Goal: Communication & Community: Answer question/provide support

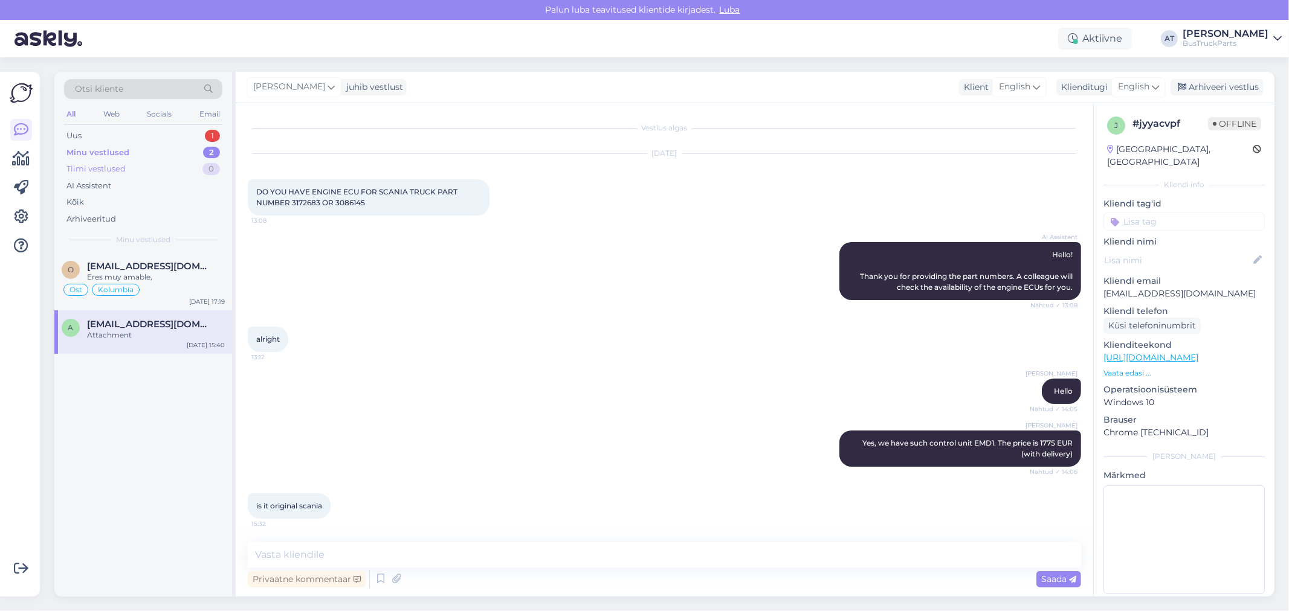
scroll to position [514, 0]
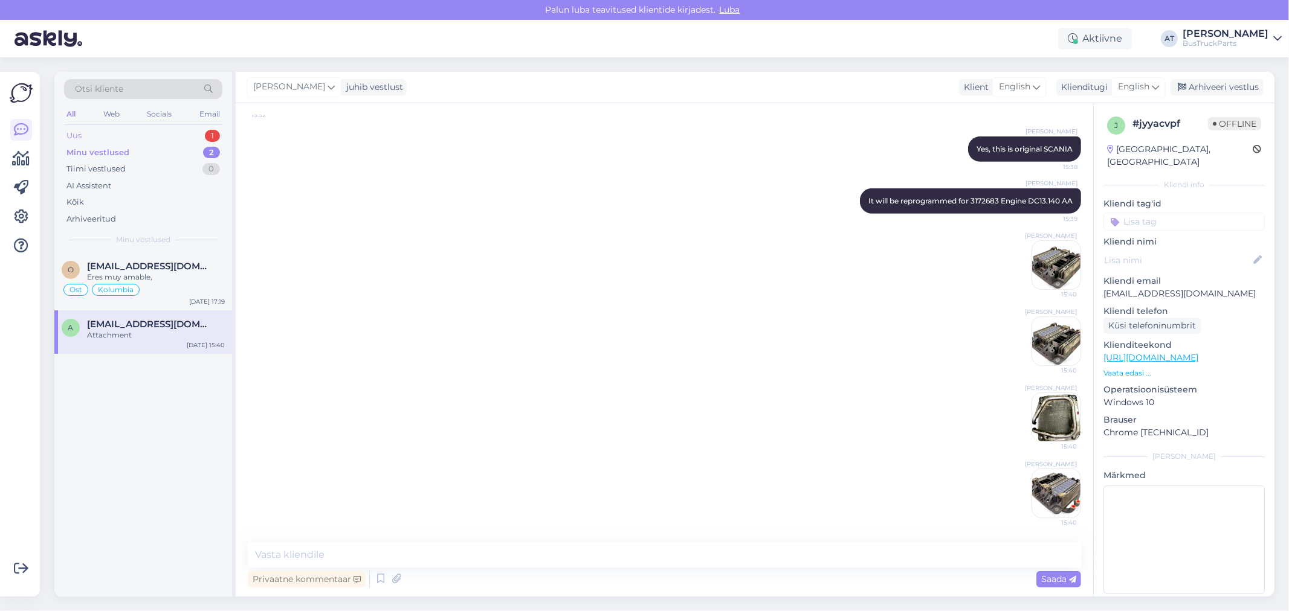
click at [123, 133] on div "Uus 1" at bounding box center [143, 135] width 158 height 17
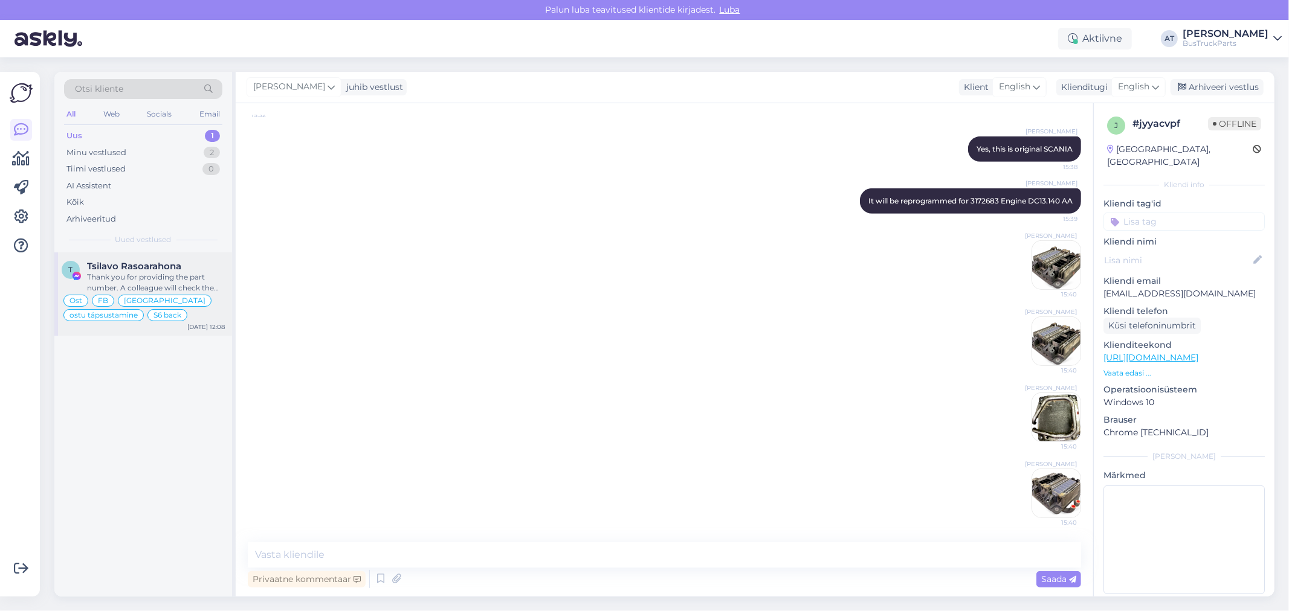
click at [144, 268] on span "Tsilavo Rasoarahona" at bounding box center [134, 266] width 94 height 11
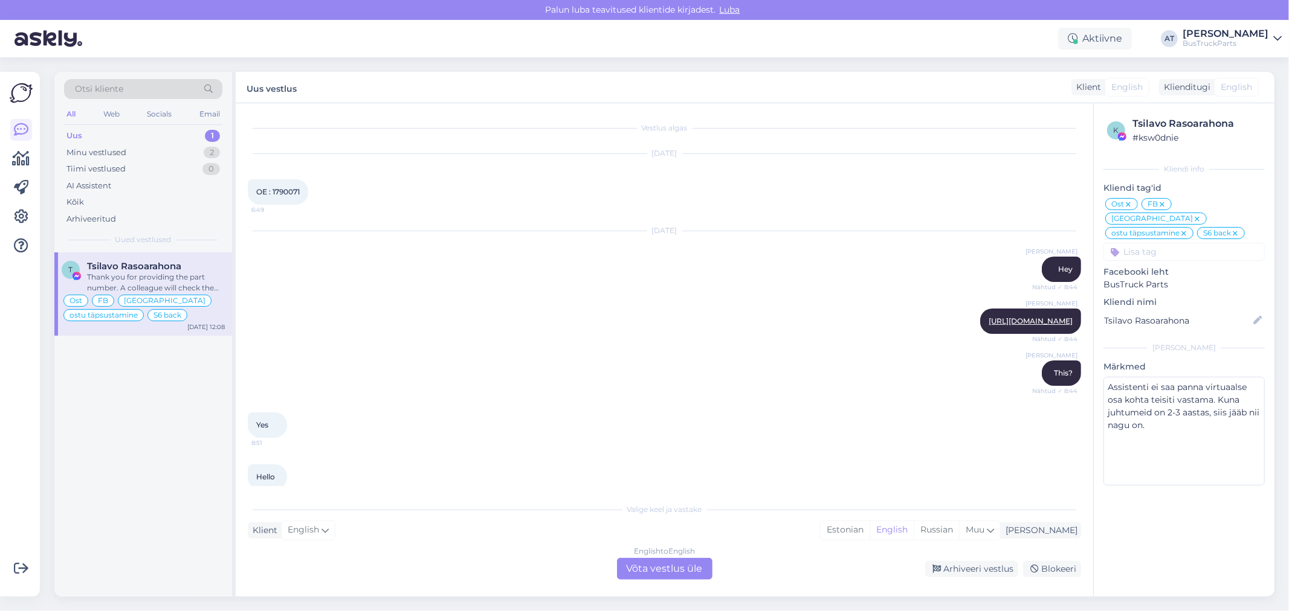
scroll to position [5751, 0]
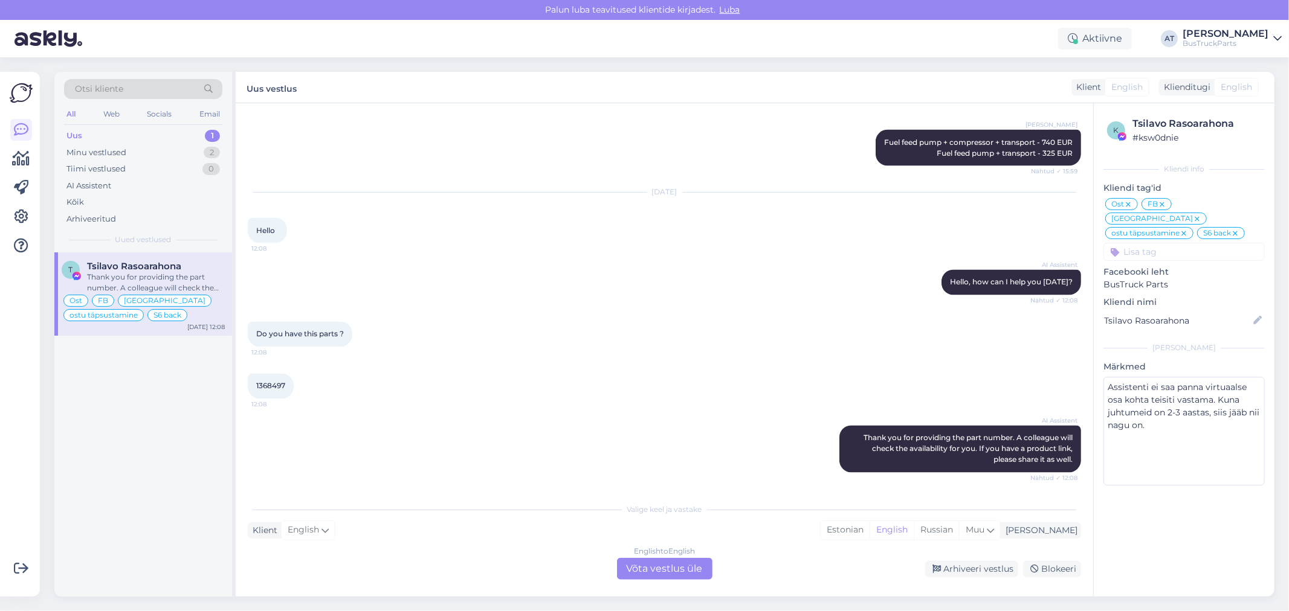
click at [277, 385] on span "1368497" at bounding box center [270, 386] width 29 height 9
copy div "1368497 12:08"
click at [675, 569] on div "English to English Võta vestlus üle" at bounding box center [664, 569] width 95 height 22
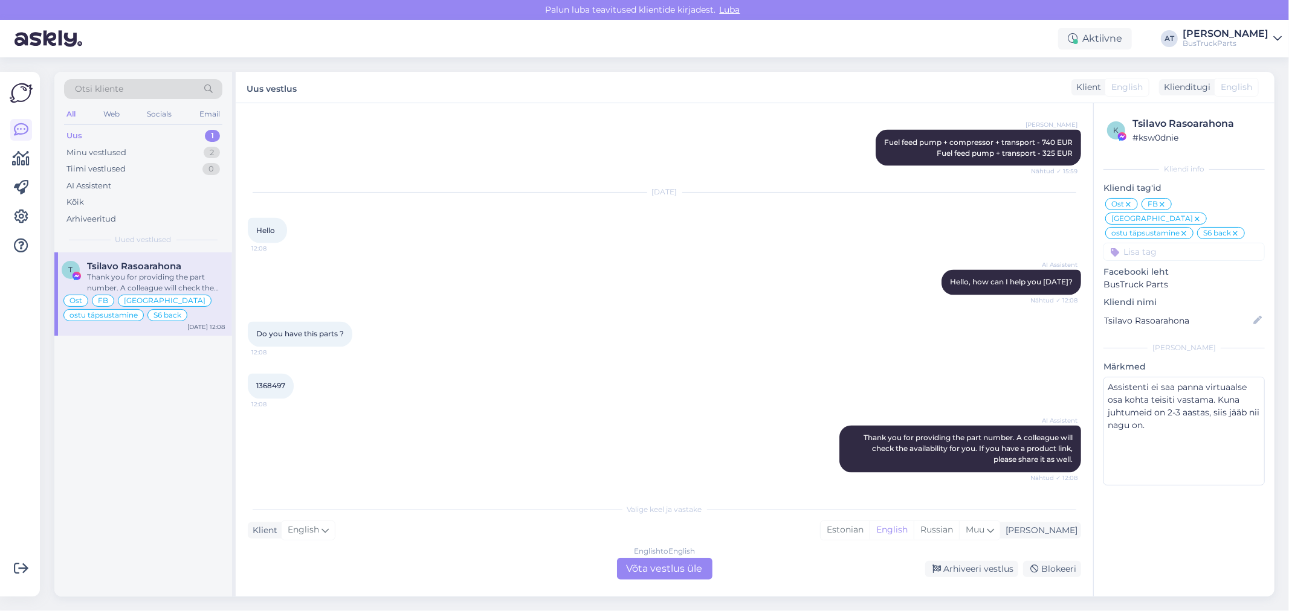
scroll to position [5706, 0]
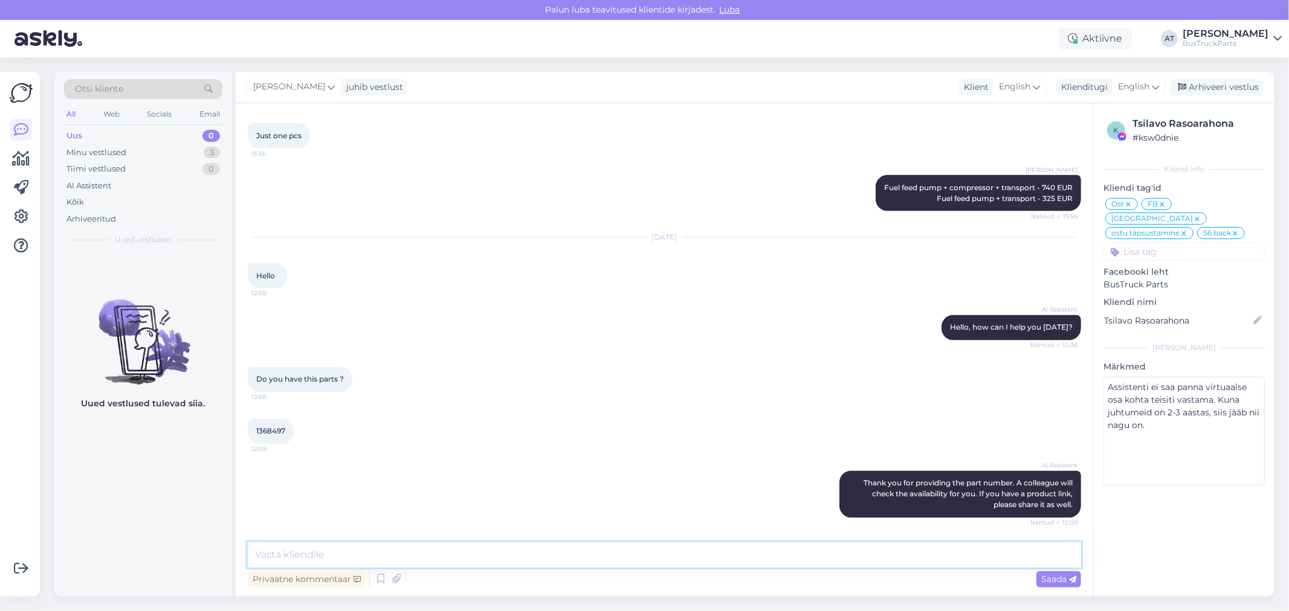
click at [540, 556] on textarea at bounding box center [664, 555] width 833 height 25
paste textarea "1368497"
type textarea "TP1368497 is sold"
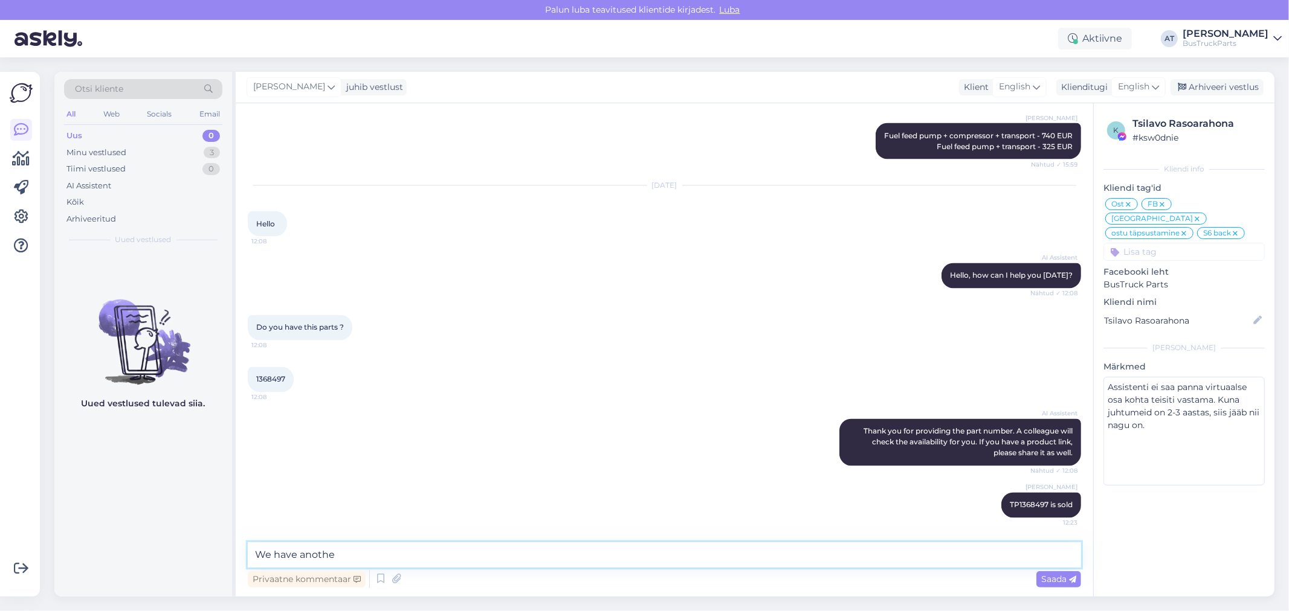
type textarea "We have another"
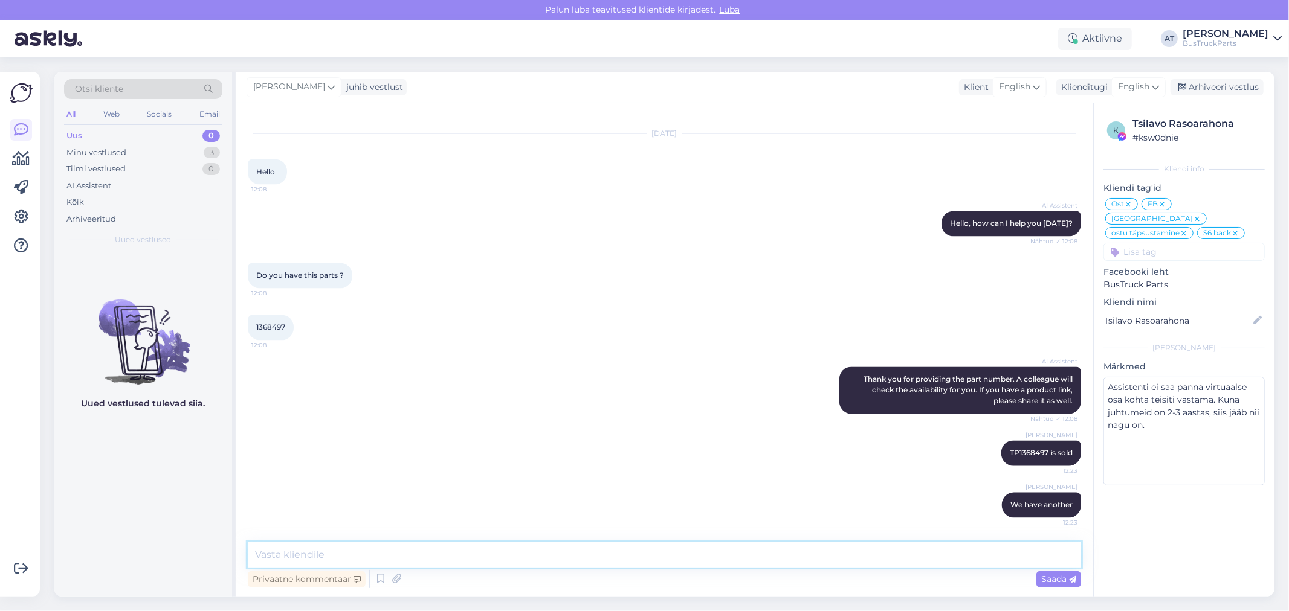
click at [743, 547] on textarea at bounding box center [664, 555] width 833 height 25
paste textarea "[URL][DOMAIN_NAME]"
type textarea "[URL][DOMAIN_NAME]"
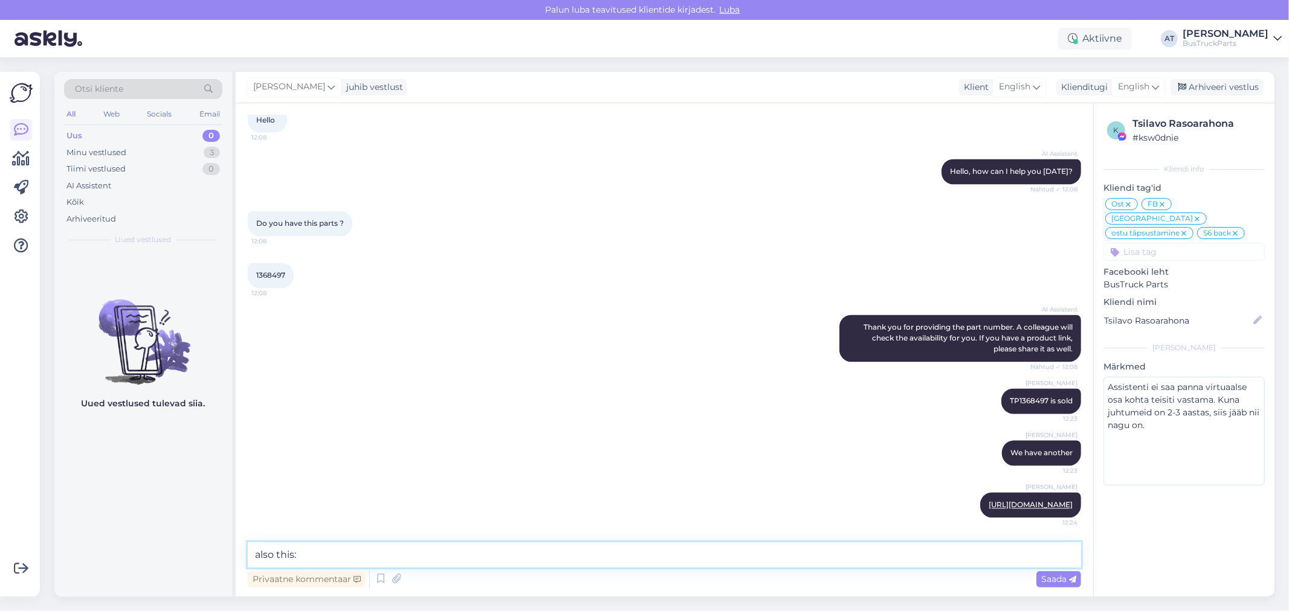
type textarea "also this:"
click at [630, 550] on textarea "also this:" at bounding box center [664, 555] width 833 height 25
click at [248, 267] on div "1368497 12:08" at bounding box center [271, 275] width 46 height 25
click at [275, 271] on span "1368497" at bounding box center [270, 275] width 29 height 9
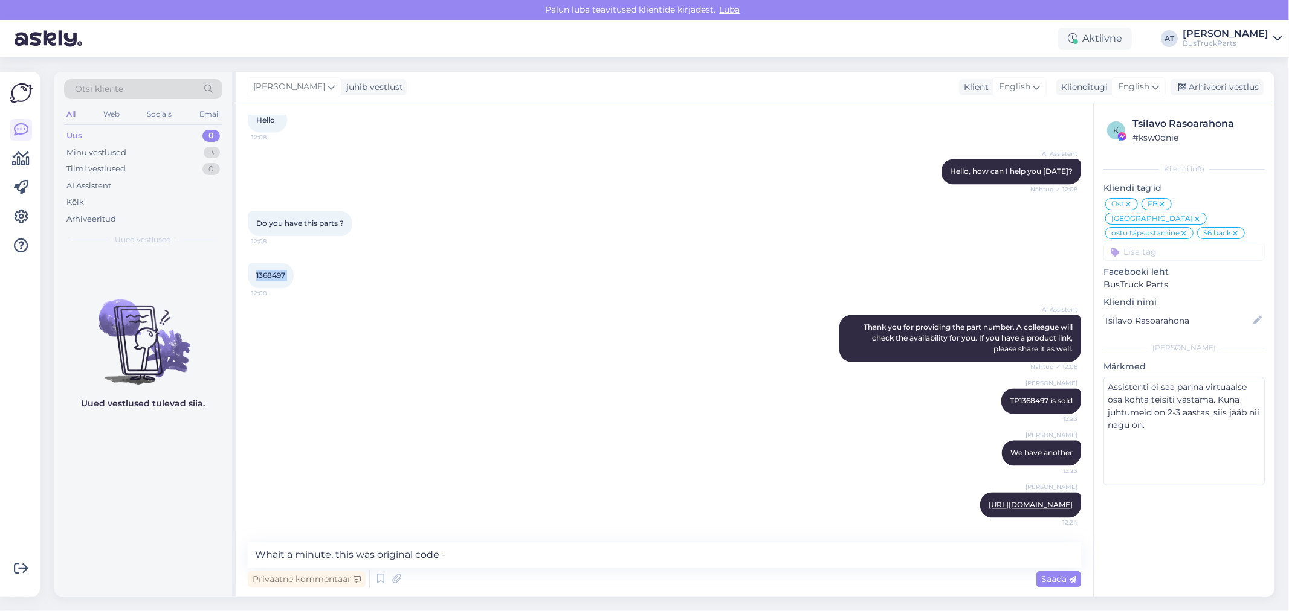
copy div "1368497 12:08"
click at [607, 557] on textarea "Whait a minute, this was original code -" at bounding box center [664, 555] width 833 height 25
paste textarea "1368497"
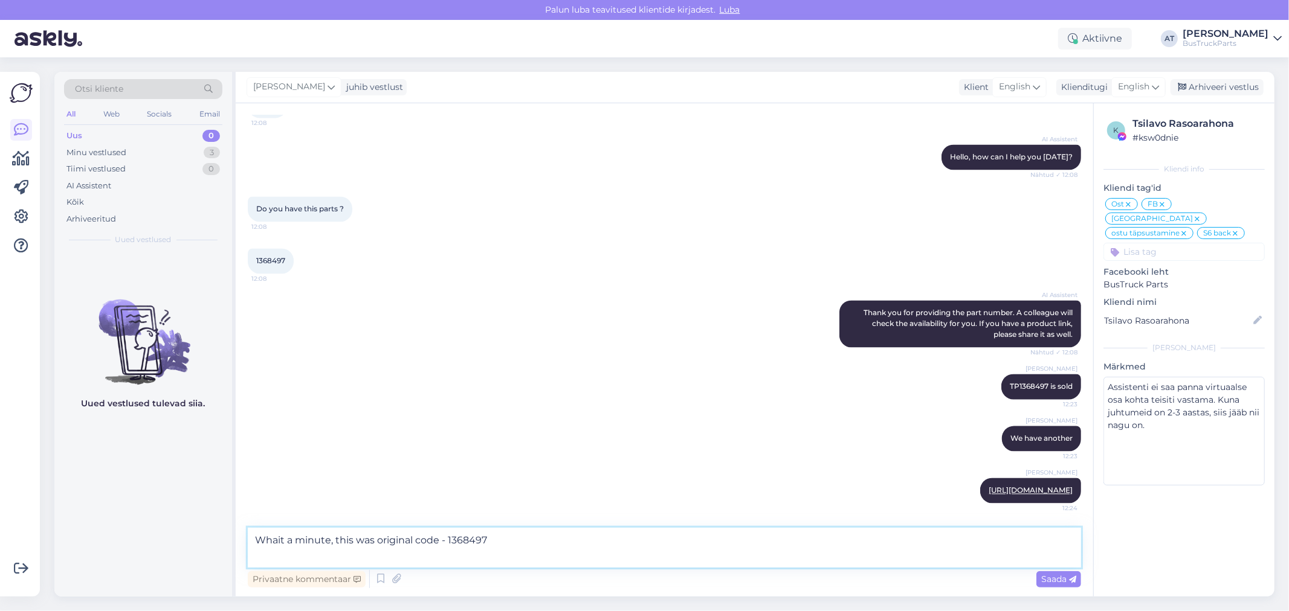
click at [600, 536] on textarea "Whait a minute, this was original code - 1368497" at bounding box center [664, 548] width 833 height 40
type textarea "Whait a minute, this was original code - 1368497?"
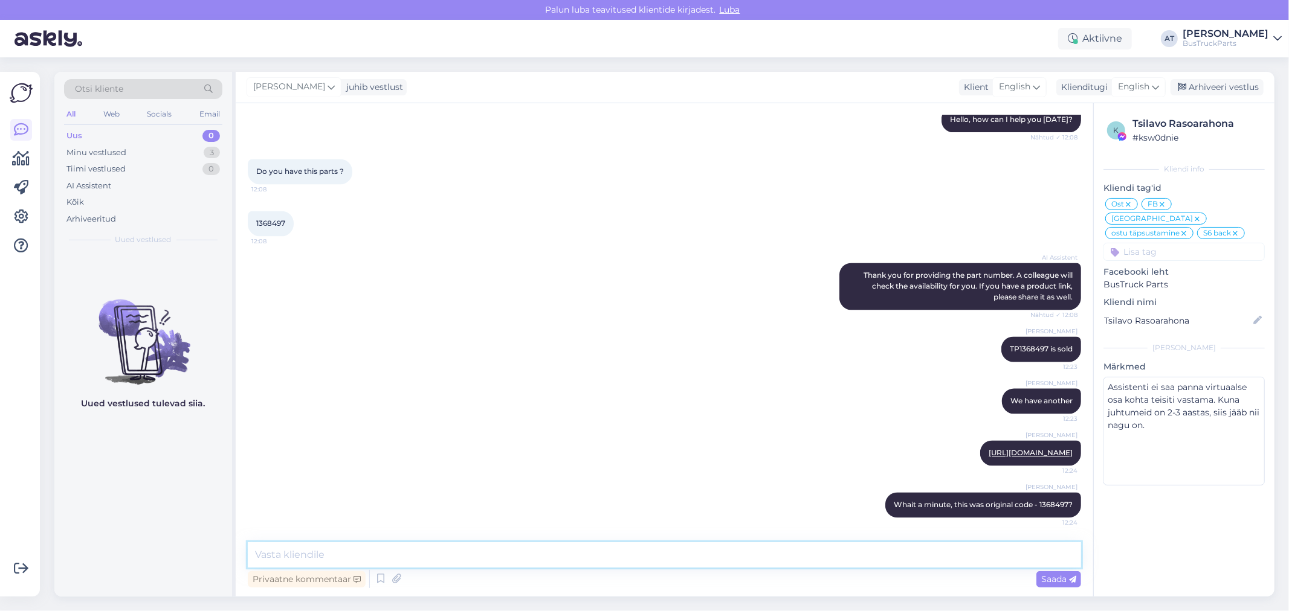
click at [856, 554] on textarea at bounding box center [664, 555] width 833 height 25
paste textarea "Overflow valve,"
type textarea "I see in Google...Overflow valve,"
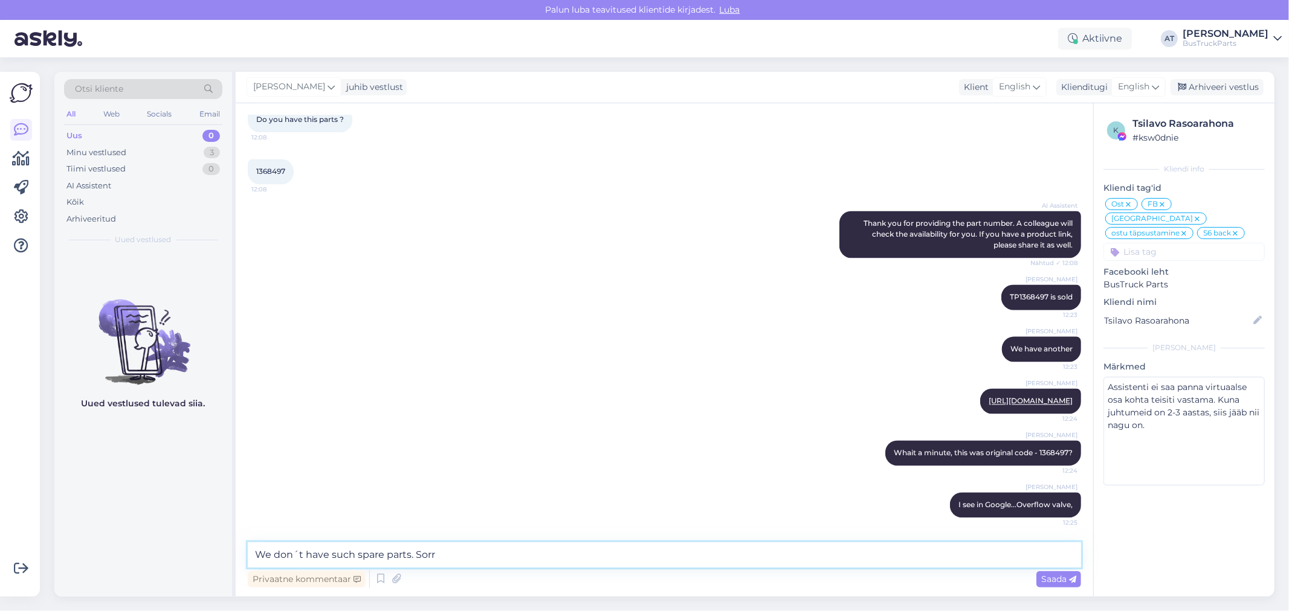
type textarea "We don´t have such spare parts. Sorry"
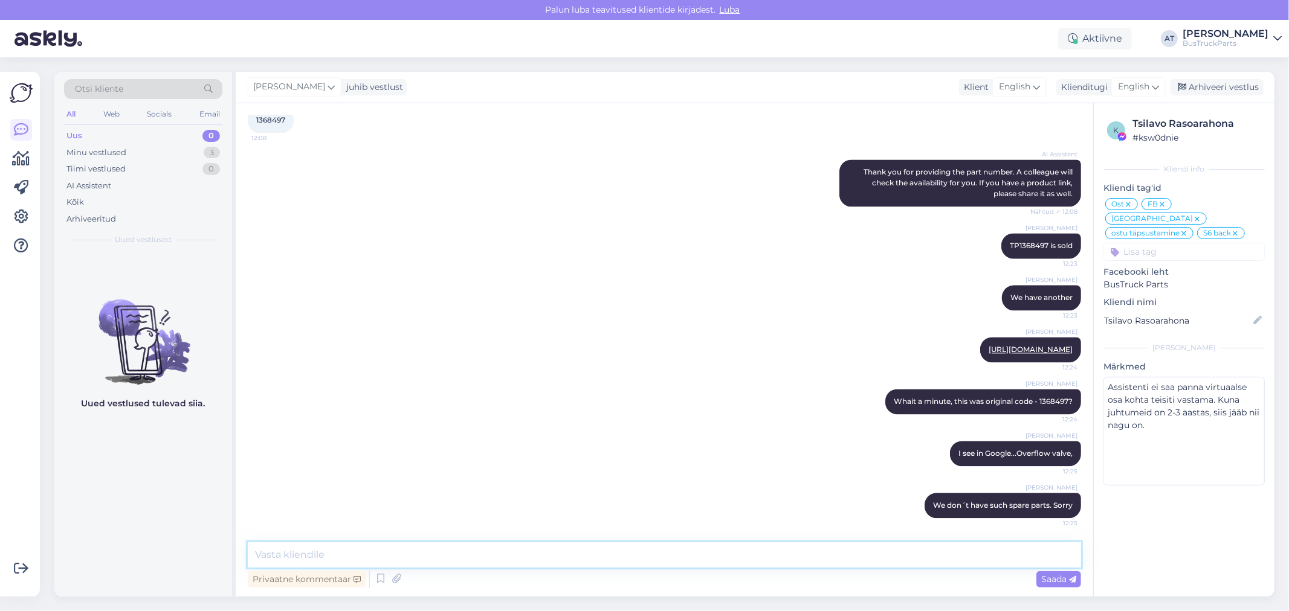
click at [618, 561] on textarea at bounding box center [664, 555] width 833 height 25
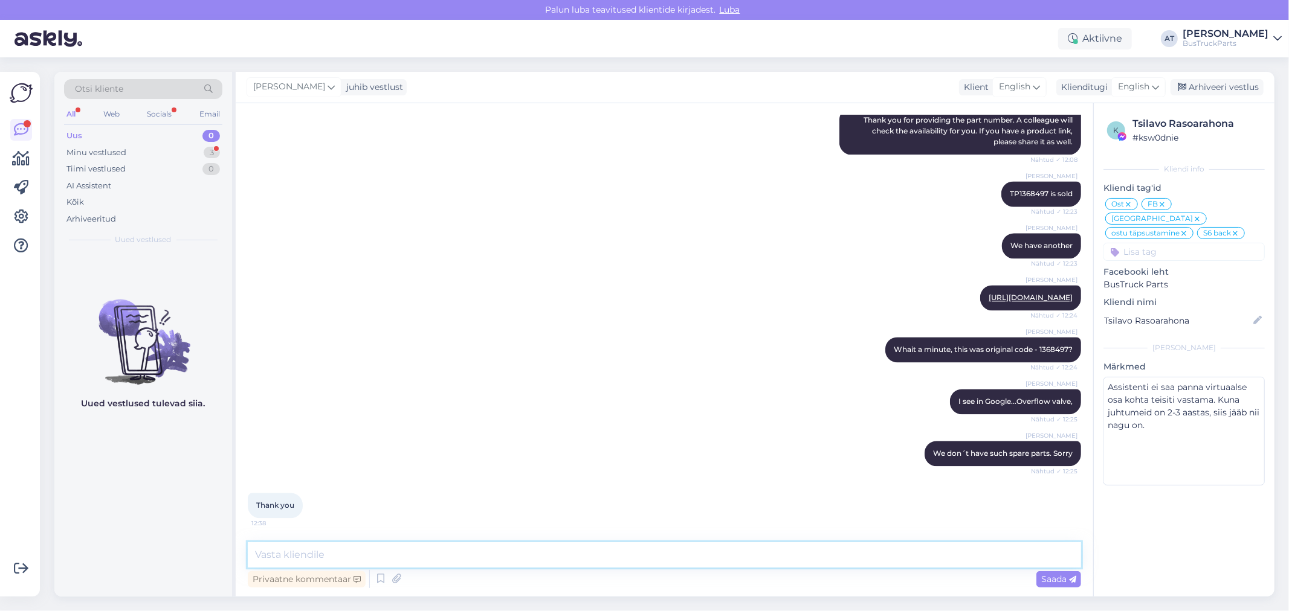
scroll to position [6081, 0]
click at [140, 149] on div "Minu vestlused 3" at bounding box center [143, 152] width 158 height 17
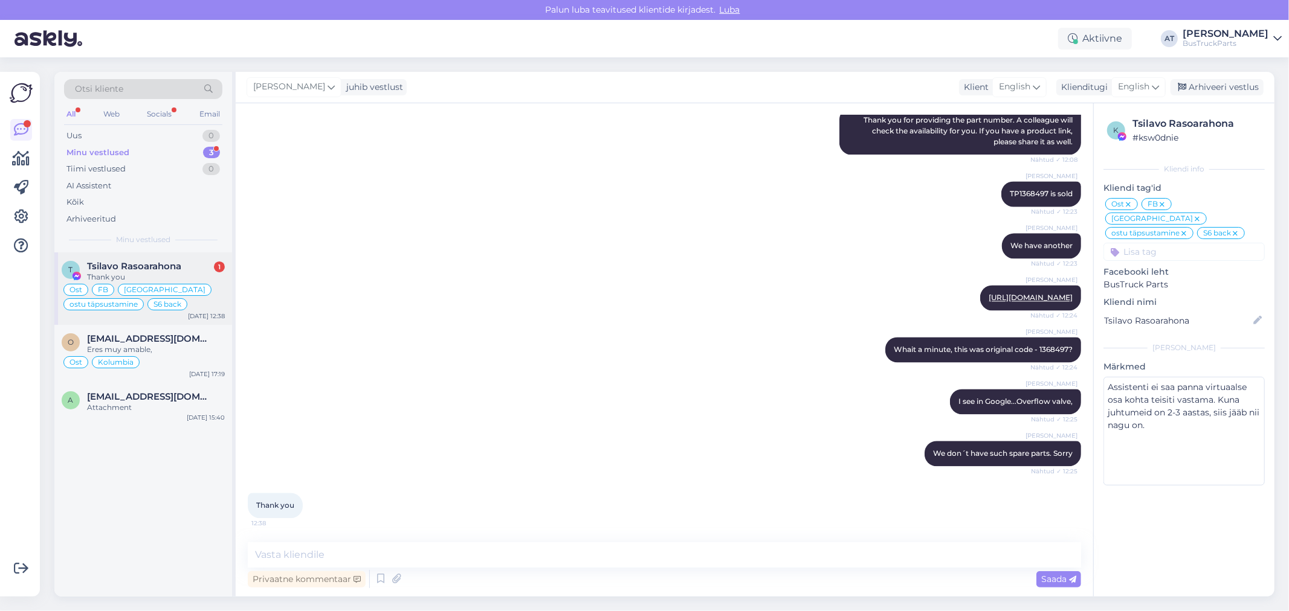
click at [172, 271] on span "Tsilavo Rasoarahona" at bounding box center [134, 266] width 94 height 11
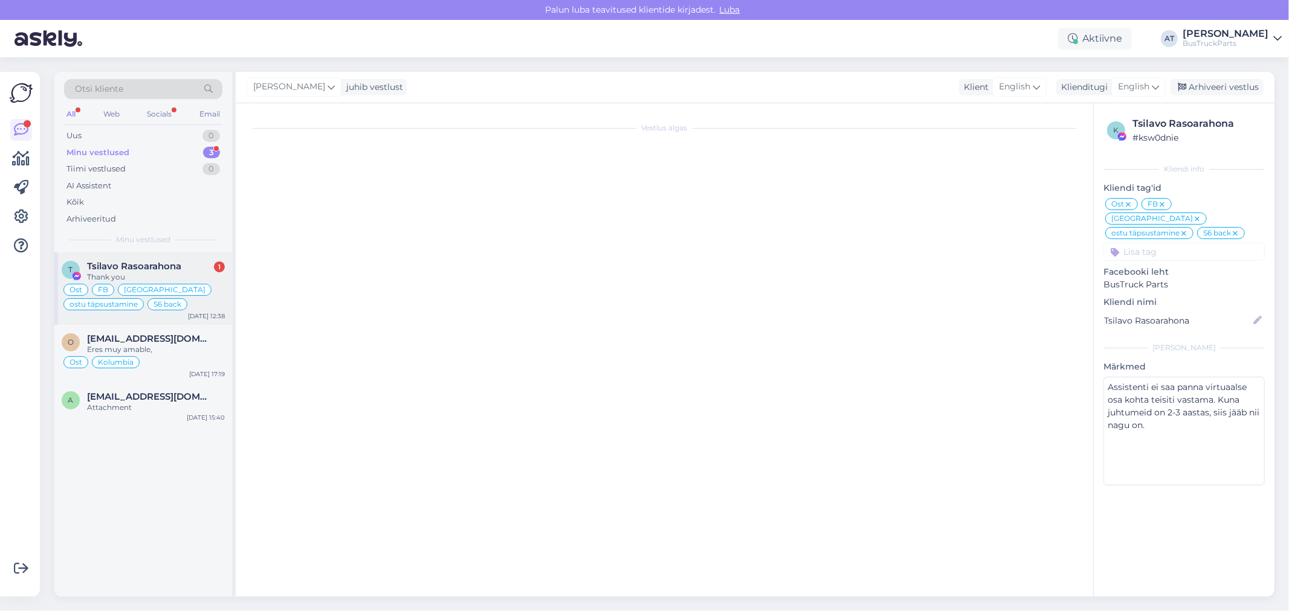
scroll to position [5659, 0]
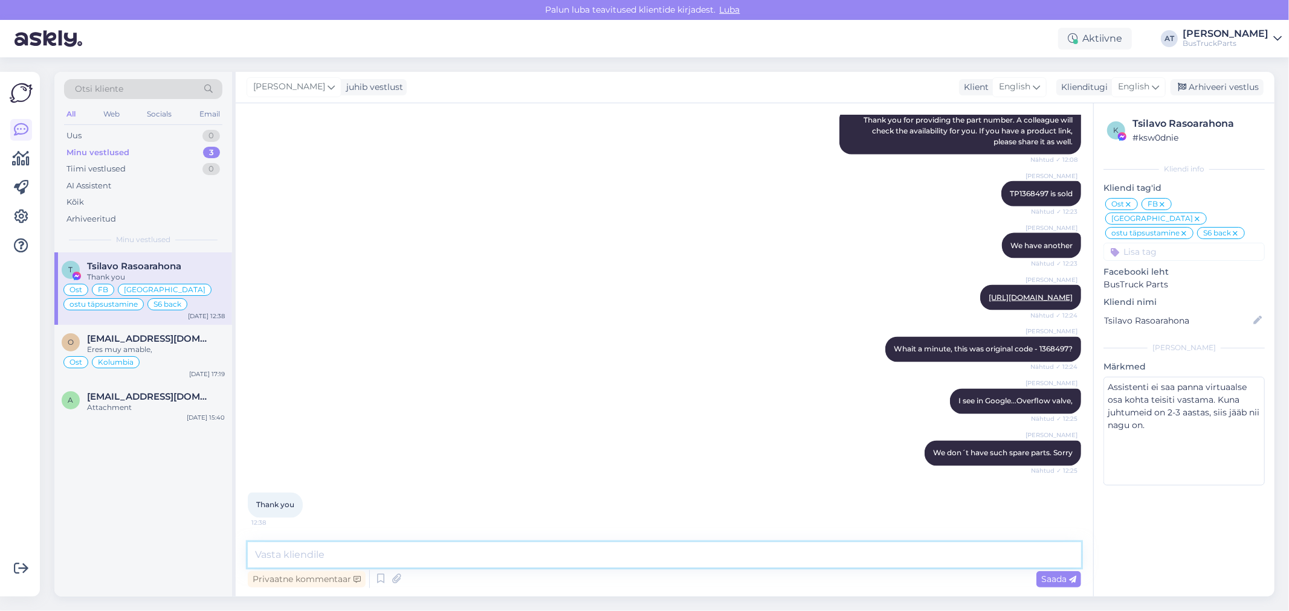
click at [367, 555] on textarea at bounding box center [664, 555] width 833 height 25
click at [449, 551] on textarea at bounding box center [664, 555] width 833 height 25
type textarea "You are welcome"
